Goal: Transaction & Acquisition: Purchase product/service

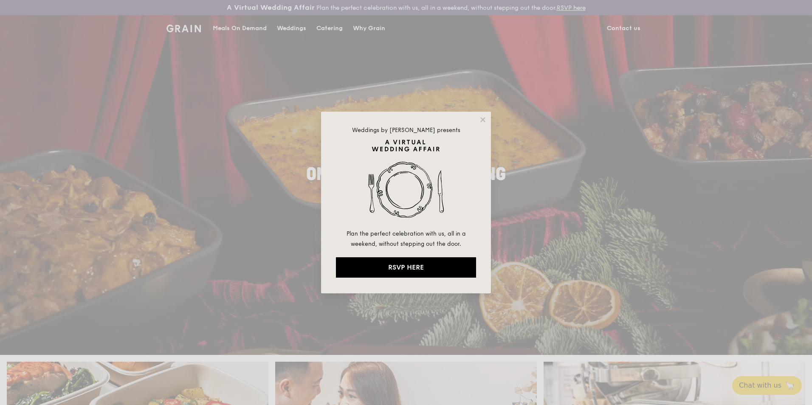
click at [486, 119] on icon at bounding box center [483, 120] width 8 height 8
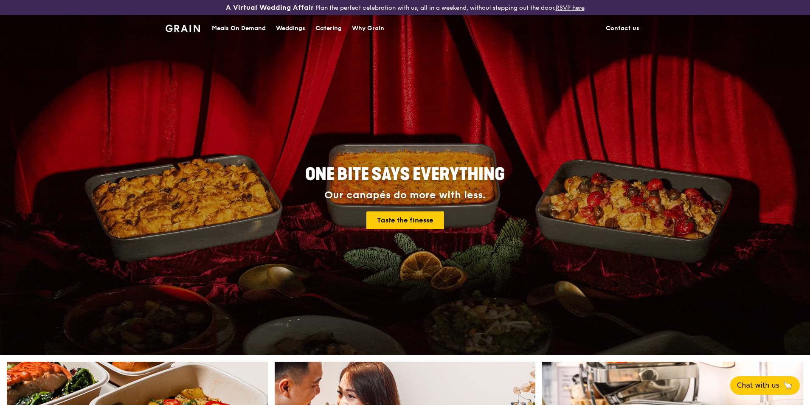
click at [240, 26] on div "Meals On Demand" at bounding box center [239, 28] width 54 height 25
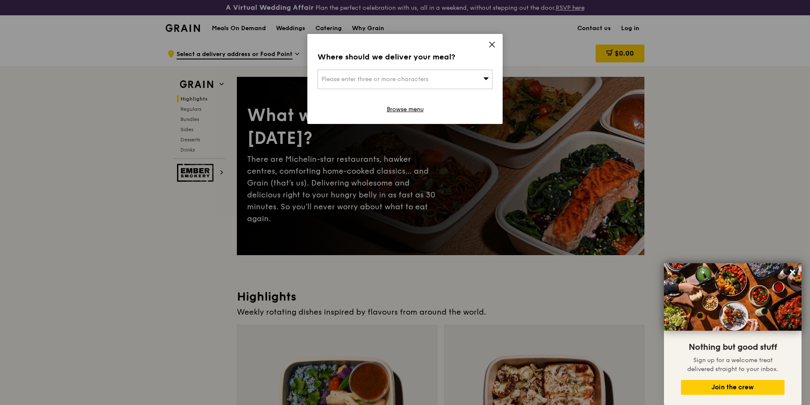
click at [494, 47] on icon at bounding box center [491, 44] width 5 height 5
